Goal: Find specific page/section: Find specific page/section

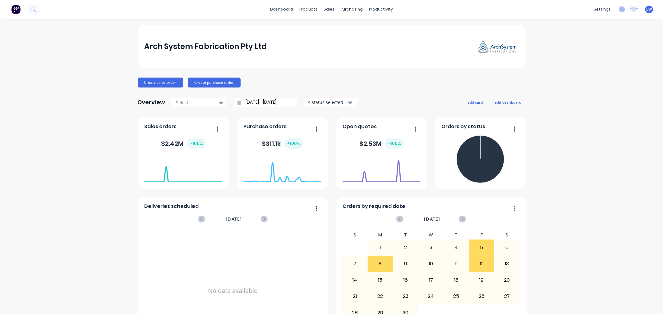
click at [618, 10] on icon at bounding box center [621, 9] width 6 height 6
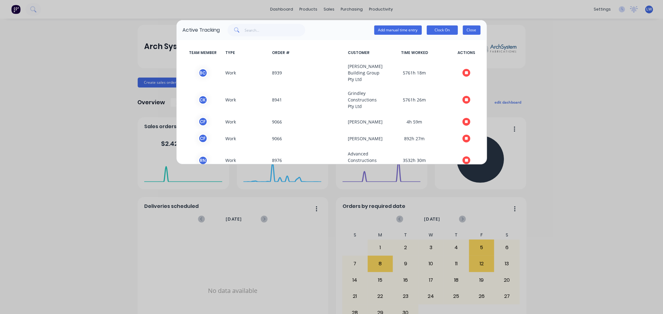
click at [476, 30] on button "Close" at bounding box center [472, 29] width 18 height 9
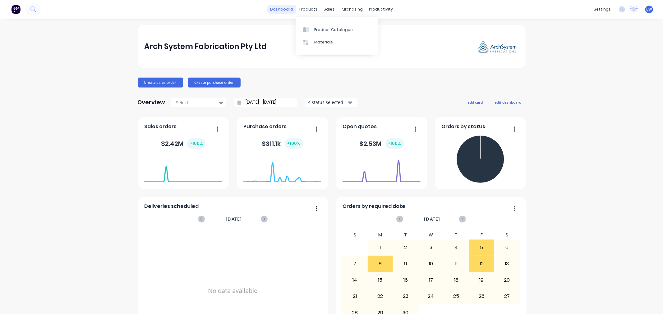
click at [280, 11] on link "dashboard" at bounding box center [281, 9] width 29 height 9
click at [595, 9] on div "settings" at bounding box center [601, 9] width 23 height 9
click at [561, 41] on link "Team" at bounding box center [567, 42] width 82 height 12
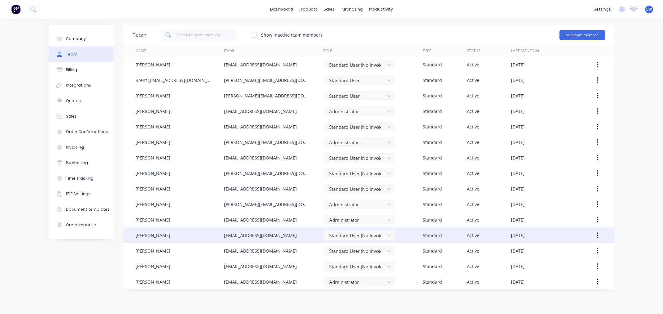
click at [149, 234] on div "[PERSON_NAME]" at bounding box center [153, 235] width 35 height 7
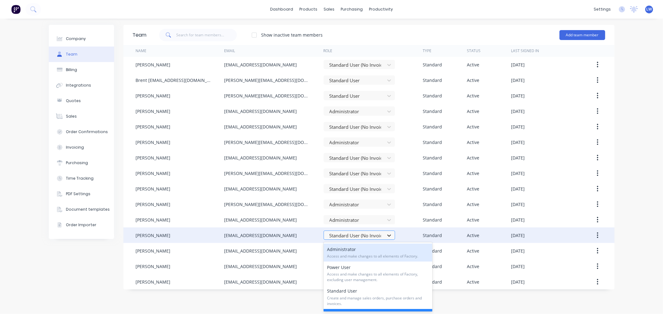
click at [389, 235] on icon at bounding box center [389, 236] width 6 height 6
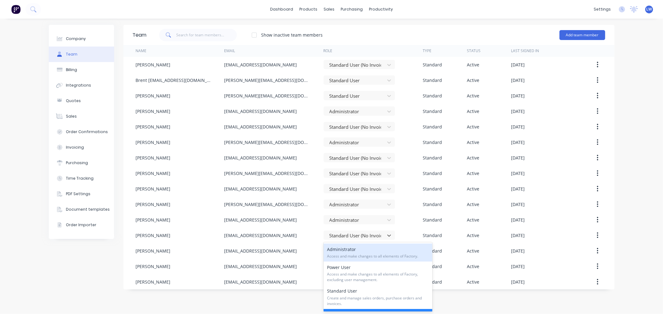
click at [371, 254] on span "Access and make changes to all elements of Factory." at bounding box center [377, 257] width 101 height 6
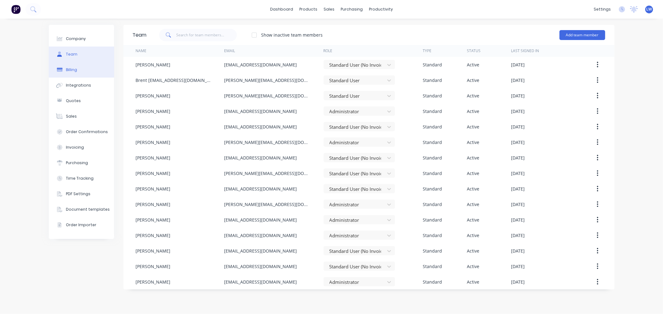
click at [67, 68] on div "Billing" at bounding box center [71, 70] width 11 height 6
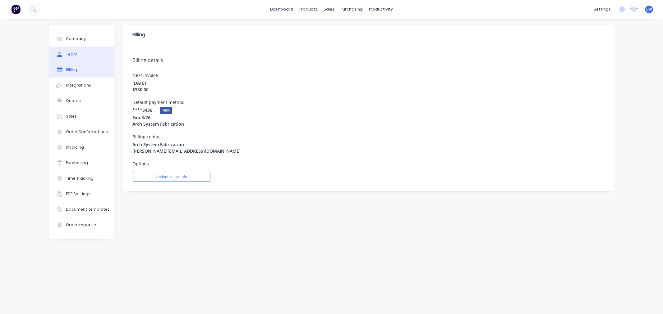
click at [73, 48] on button "Team" at bounding box center [81, 55] width 65 height 16
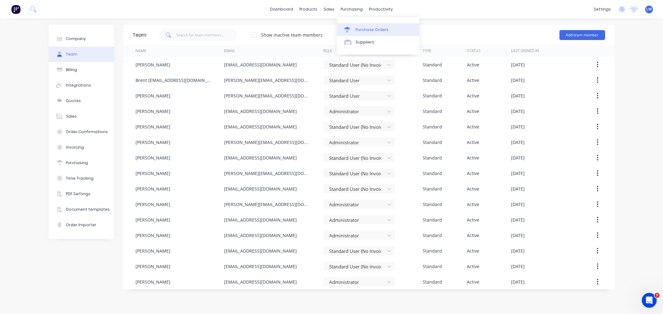
click at [361, 28] on div "Purchase Orders" at bounding box center [371, 30] width 33 height 6
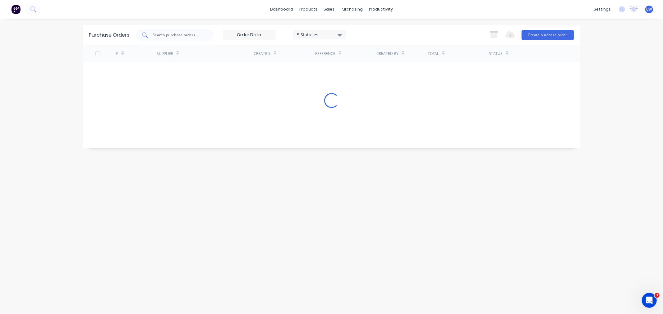
click at [199, 35] on input "text" at bounding box center [178, 35] width 52 height 6
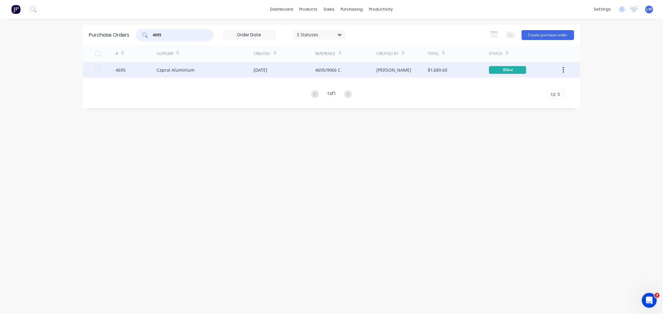
type input "4695"
click at [181, 69] on div "Capral Aluminium" at bounding box center [176, 70] width 38 height 7
